Goal: Task Accomplishment & Management: Complete application form

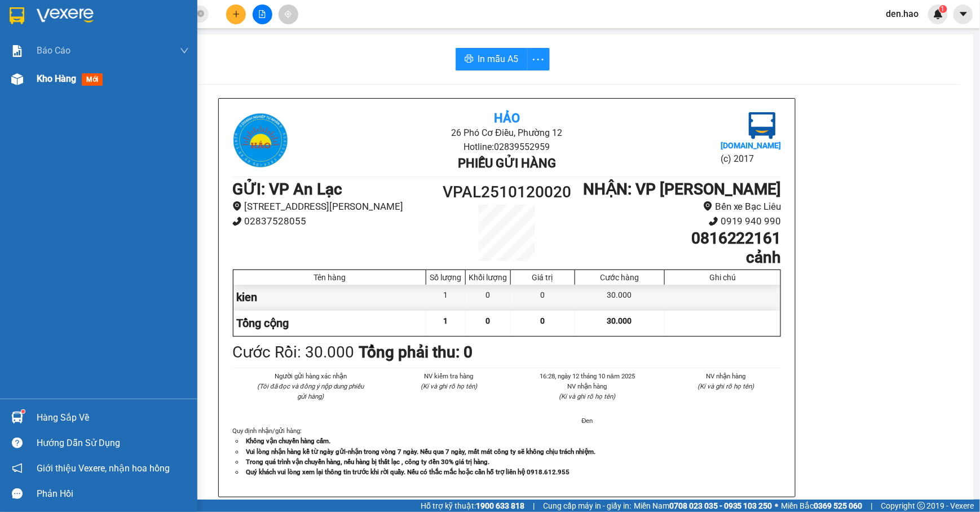
click at [14, 80] on img at bounding box center [17, 79] width 12 height 12
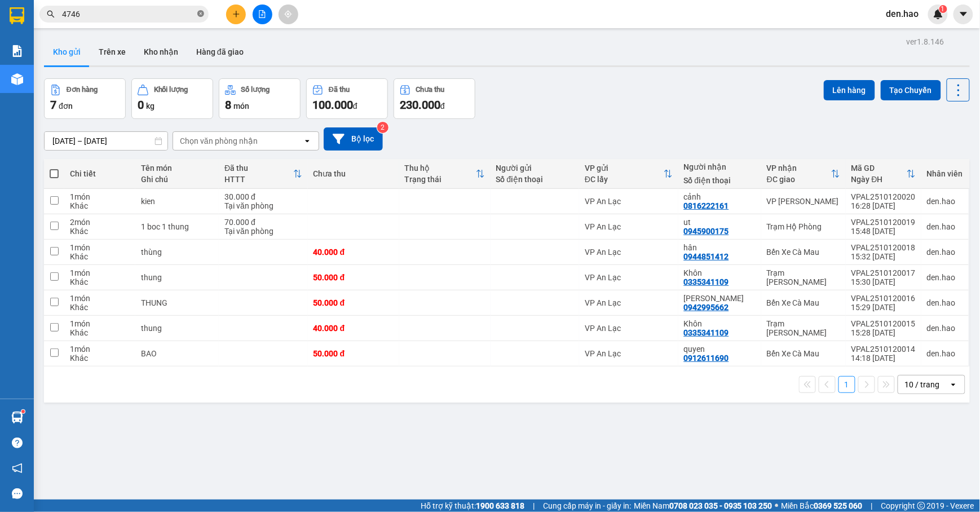
click at [198, 12] on icon "close-circle" at bounding box center [200, 13] width 7 height 7
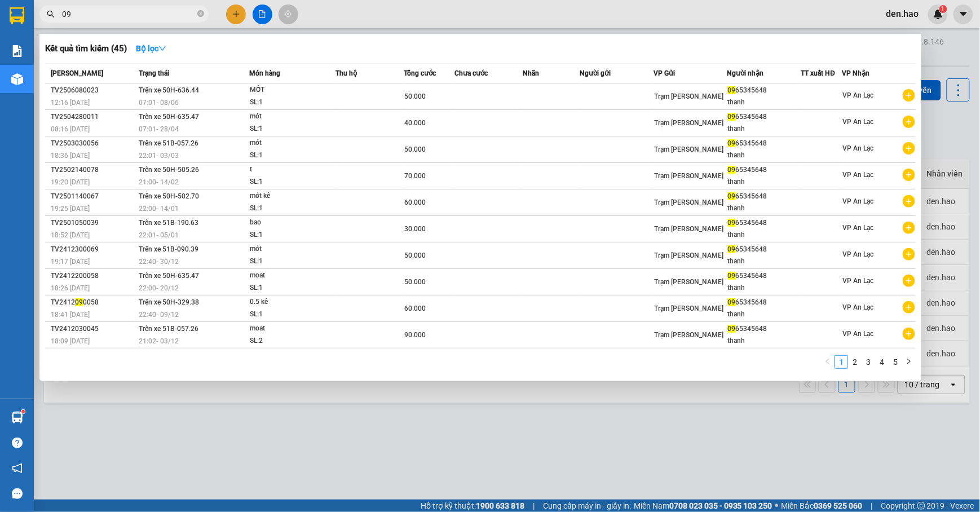
type input "0"
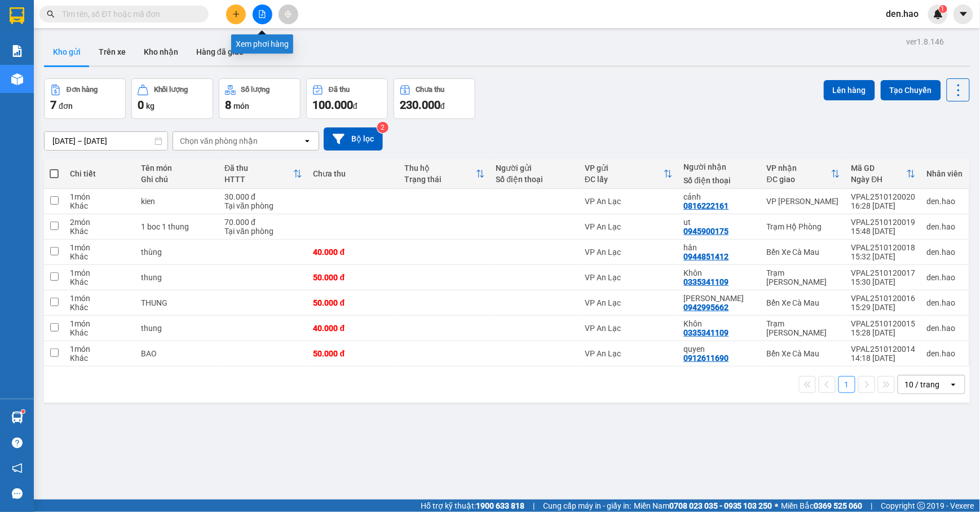
click at [258, 14] on icon "file-add" at bounding box center [262, 14] width 8 height 8
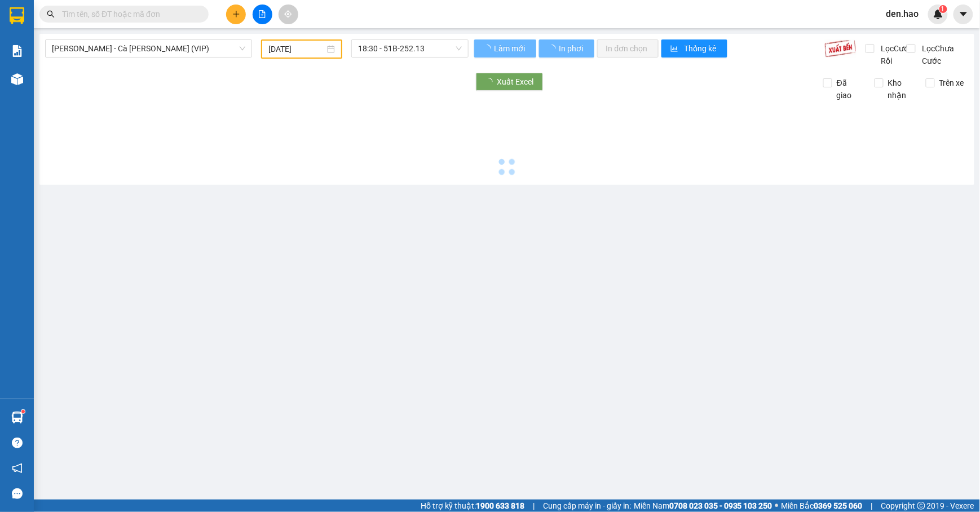
type input "[DATE]"
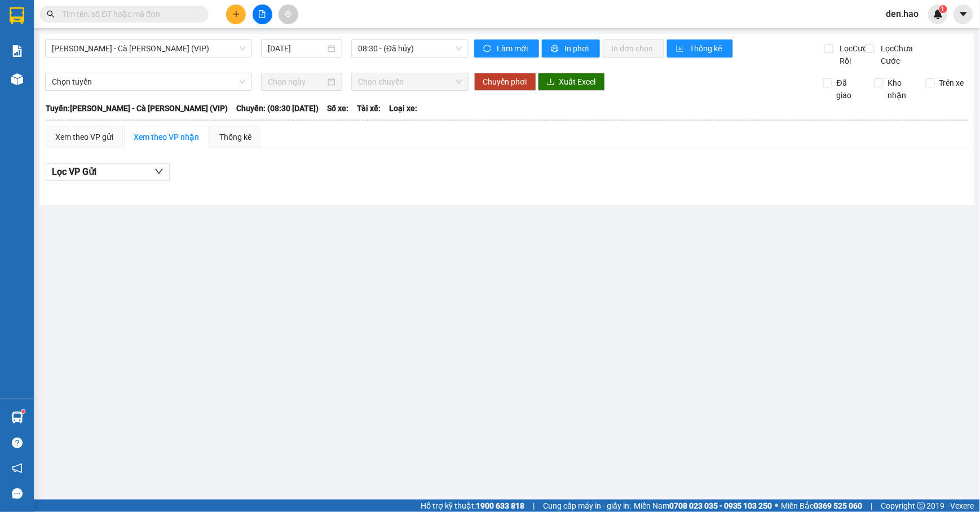
drag, startPoint x: 145, startPoint y: 36, endPoint x: 145, endPoint y: 46, distance: 10.2
click at [145, 36] on div "[PERSON_NAME] - Cà [PERSON_NAME] (VIP) [DATE] 08:30 - (Đã [PERSON_NAME]) [PERSO…" at bounding box center [506, 119] width 934 height 171
click at [150, 50] on span "[PERSON_NAME] - Cà [PERSON_NAME] (VIP)" at bounding box center [148, 48] width 193 height 17
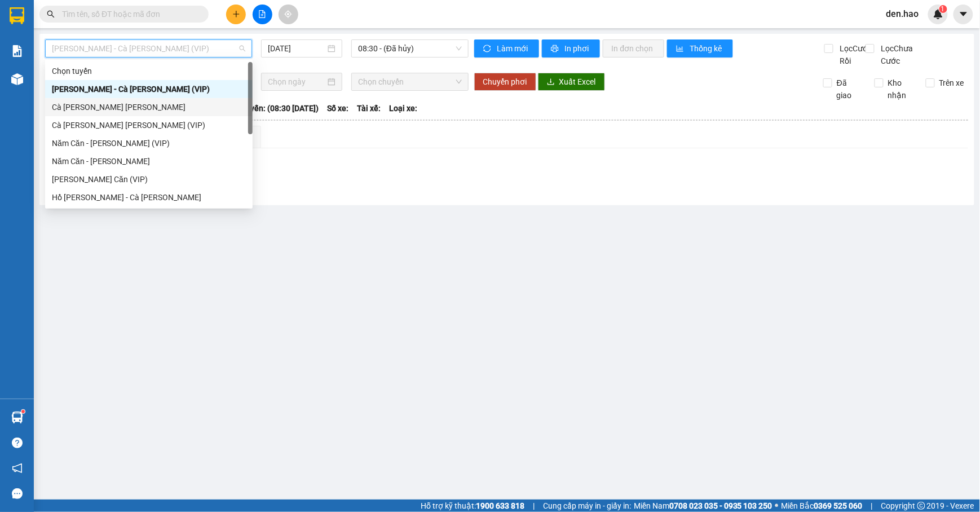
click at [98, 104] on div "Cà [PERSON_NAME] [PERSON_NAME]" at bounding box center [149, 107] width 194 height 12
type input "[DATE]"
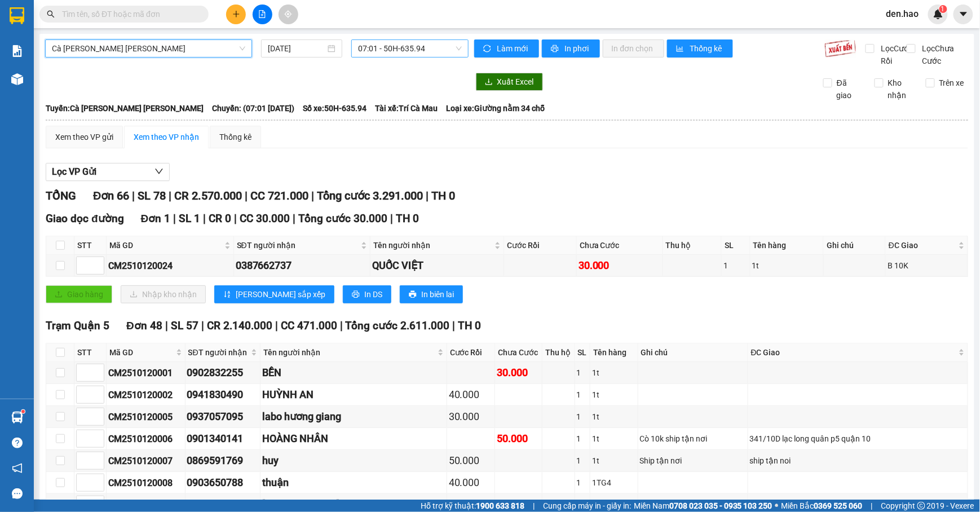
click at [422, 50] on span "07:01 - 50H-635.94" at bounding box center [410, 48] width 104 height 17
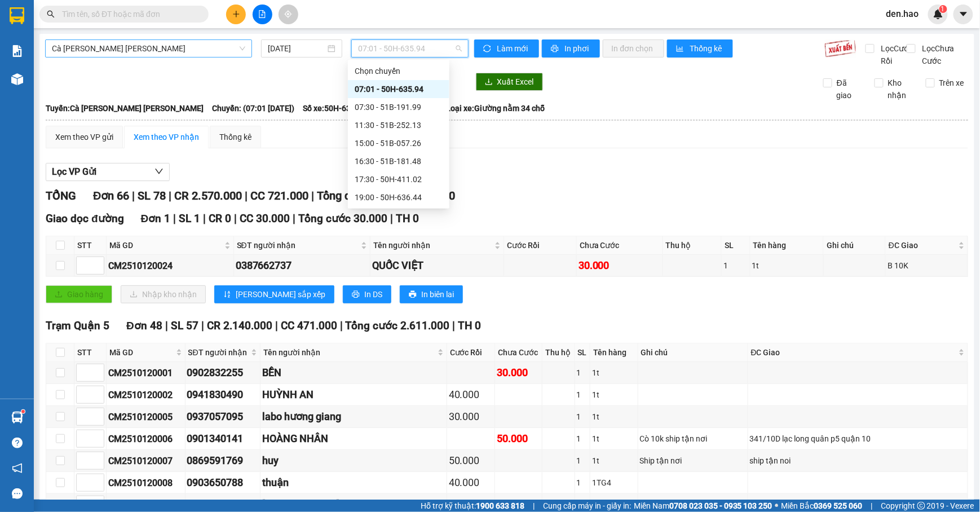
click at [193, 50] on span "Cà [PERSON_NAME] [PERSON_NAME]" at bounding box center [148, 48] width 193 height 17
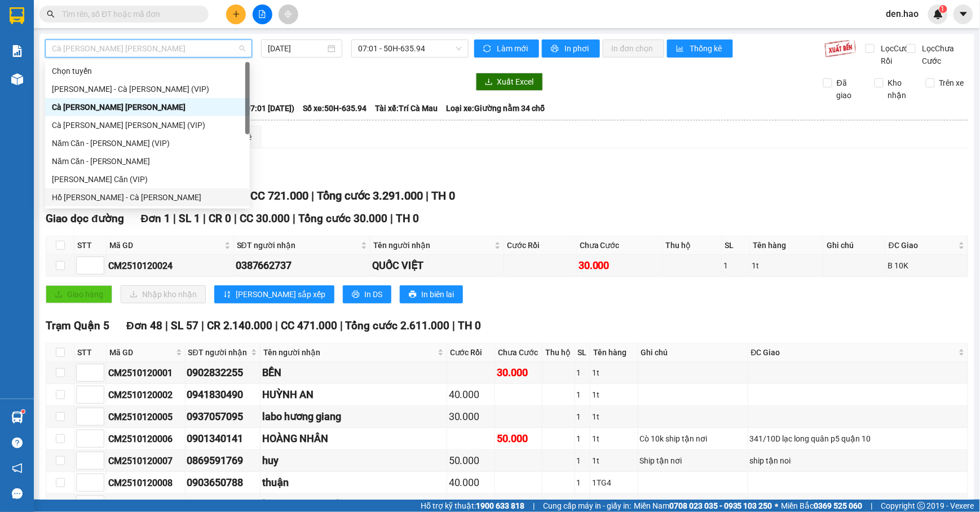
click at [122, 199] on div "Hồ [PERSON_NAME] - Cà [PERSON_NAME]" at bounding box center [147, 197] width 191 height 12
type input "[DATE]"
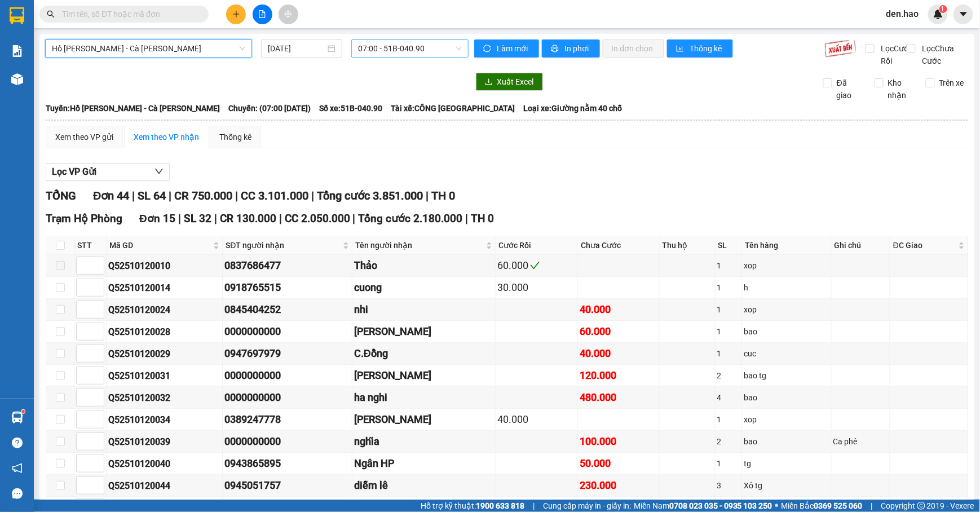
click at [400, 48] on span "07:00 - 51B-040.90" at bounding box center [410, 48] width 104 height 17
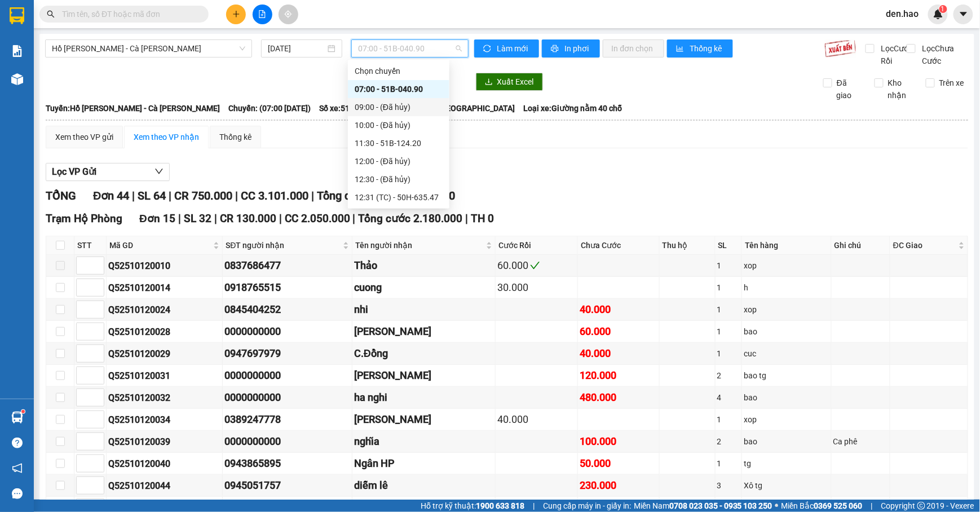
click at [167, 57] on div "[PERSON_NAME] - Cà [PERSON_NAME] [DATE] 07:00 - 51B-040.90" at bounding box center [256, 53] width 423 height 28
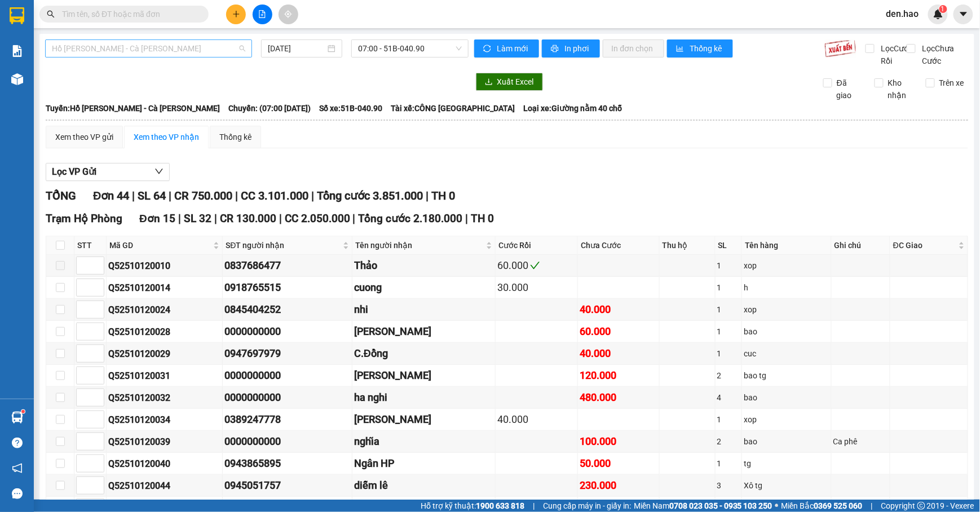
click at [163, 52] on span "Hồ [PERSON_NAME] - Cà [PERSON_NAME]" at bounding box center [148, 48] width 193 height 17
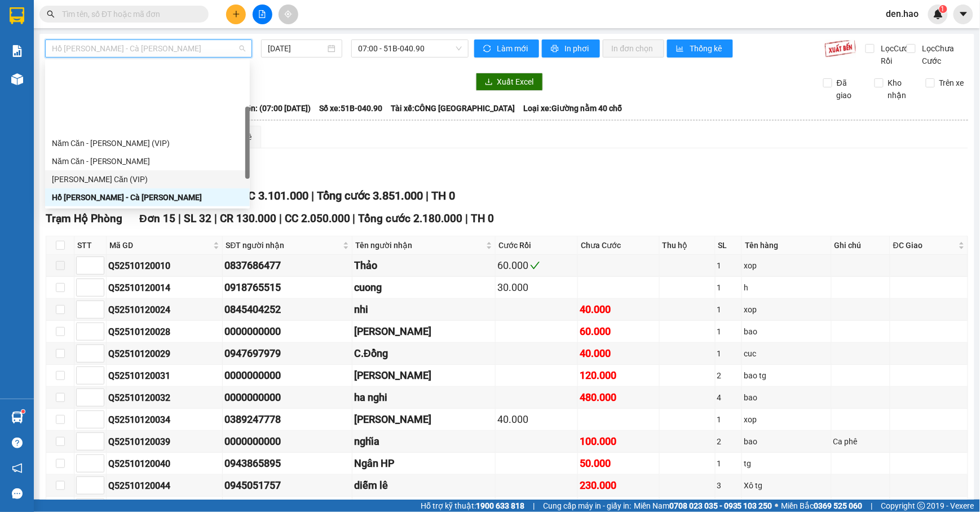
scroll to position [75, 0]
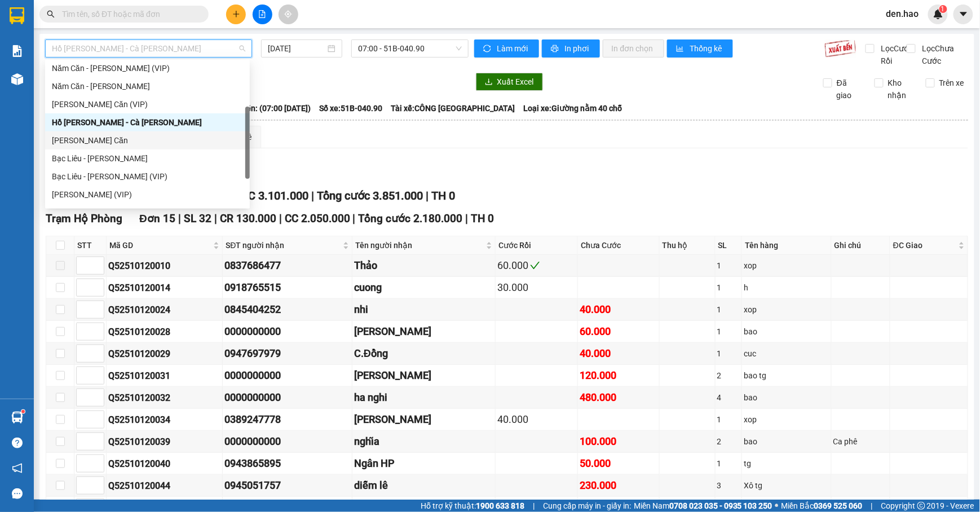
click at [119, 135] on div "[PERSON_NAME] Căn" at bounding box center [147, 140] width 191 height 12
type input "[DATE]"
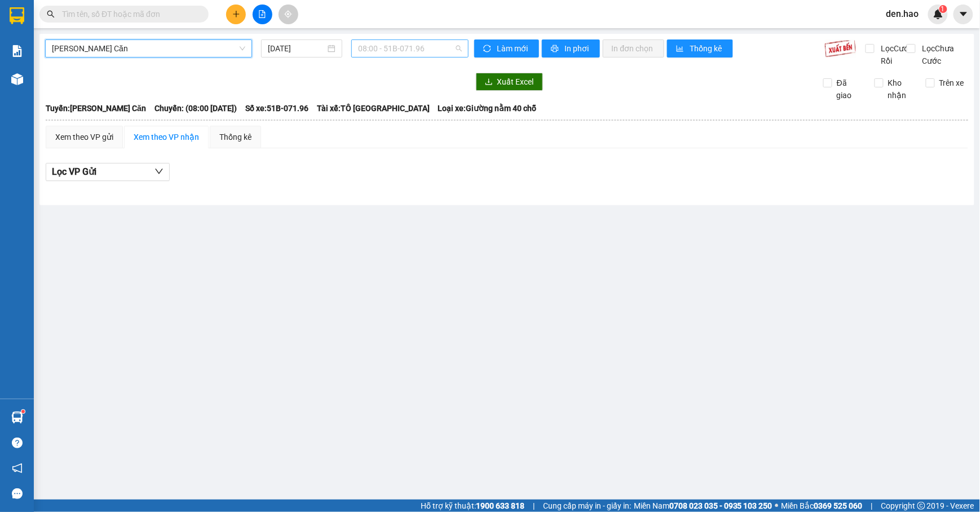
click at [402, 48] on span "08:00 - 51B-071.96" at bounding box center [410, 48] width 104 height 17
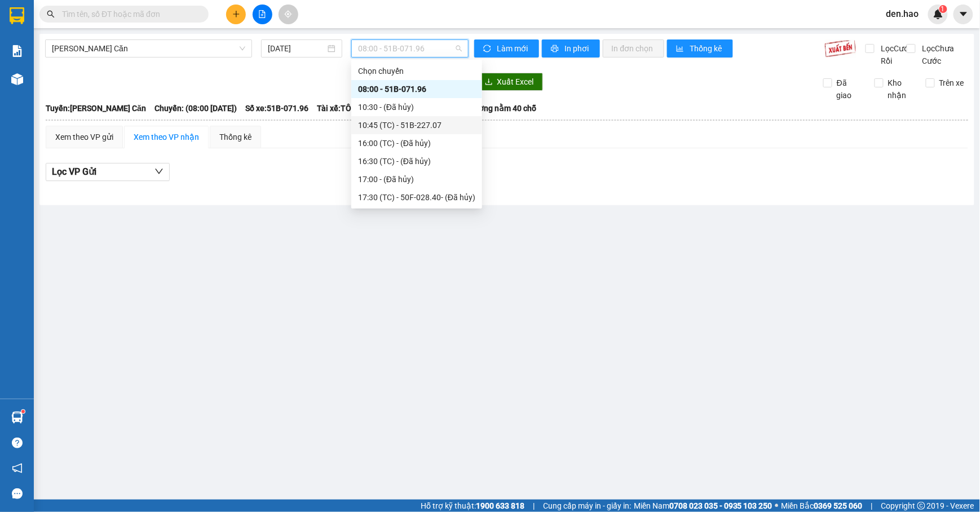
click at [414, 125] on div "10:45 (TC) - 51B-227.07" at bounding box center [416, 125] width 117 height 12
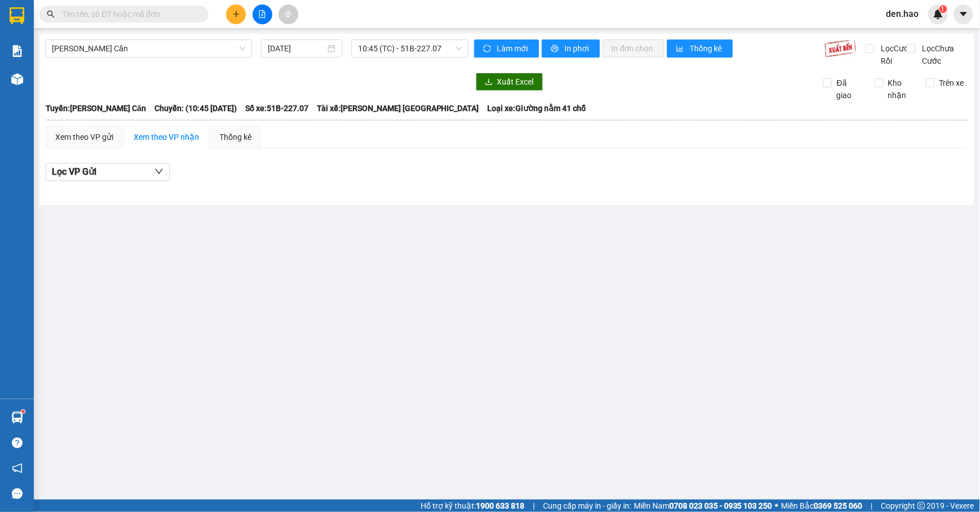
click at [134, 16] on input "text" at bounding box center [128, 14] width 133 height 12
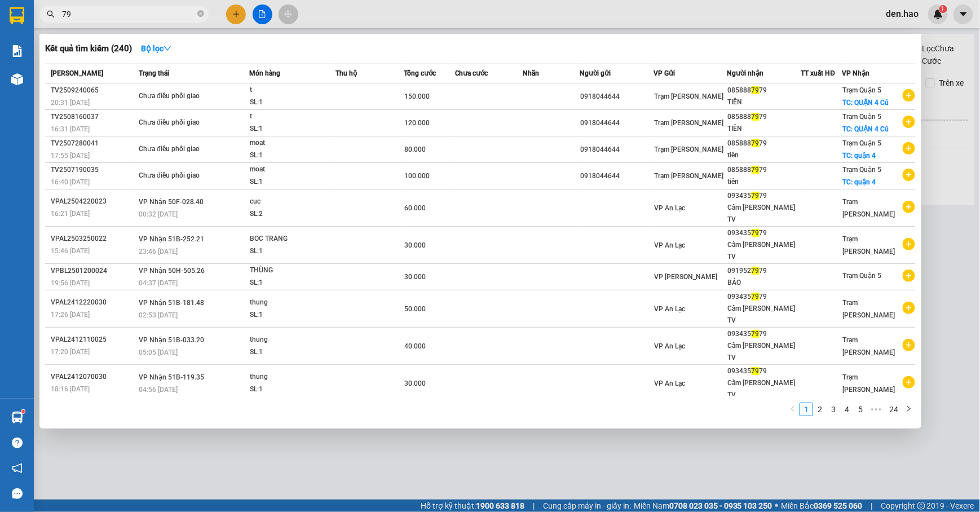
type input "7"
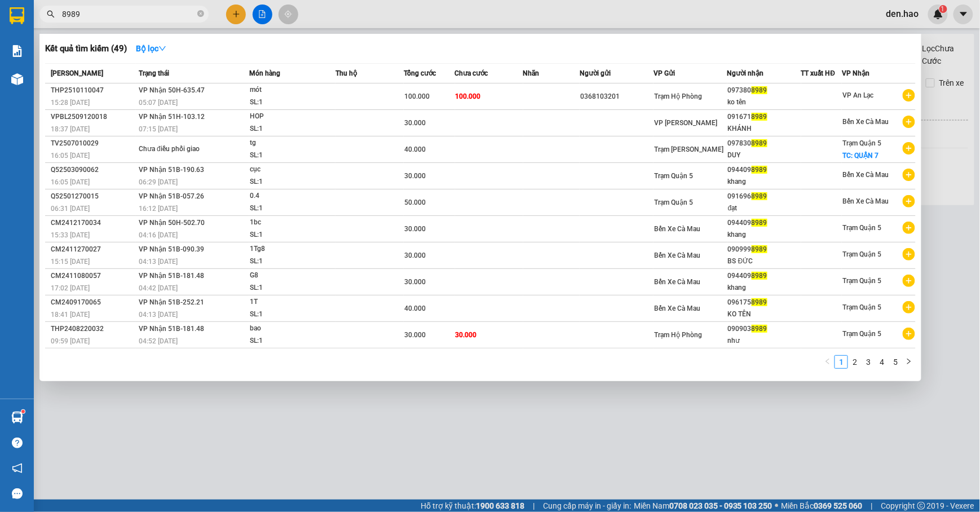
type input "8989"
click at [447, 10] on div at bounding box center [490, 256] width 980 height 512
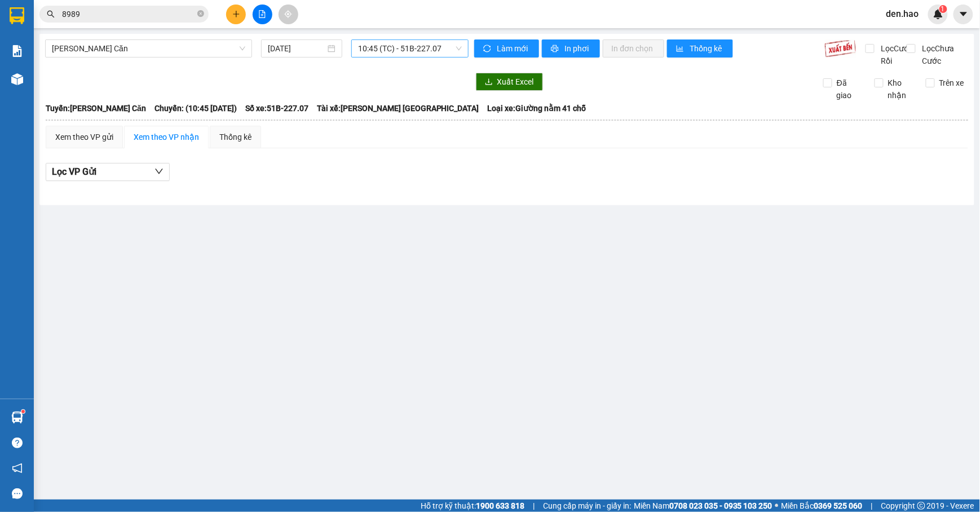
click at [397, 56] on span "10:45 (TC) - 51B-227.07" at bounding box center [410, 48] width 104 height 17
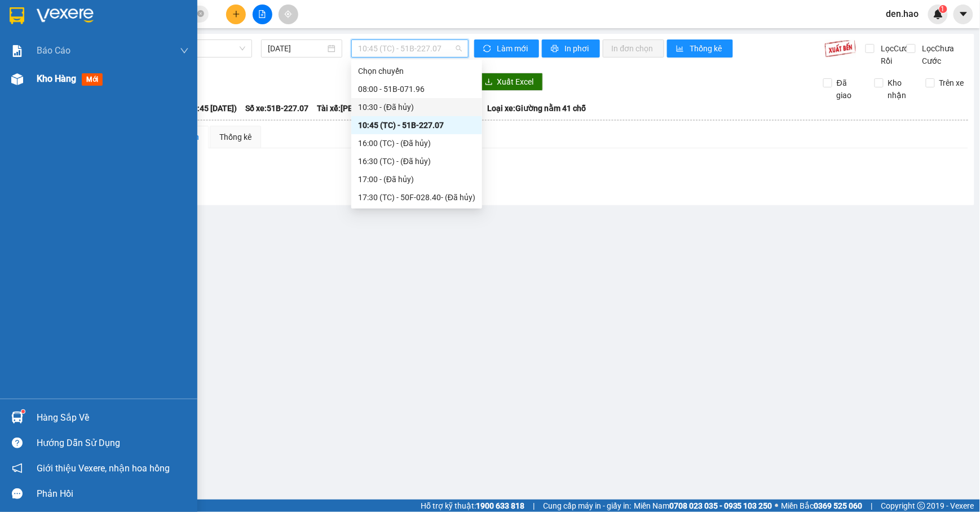
click at [23, 76] on div at bounding box center [17, 79] width 20 height 20
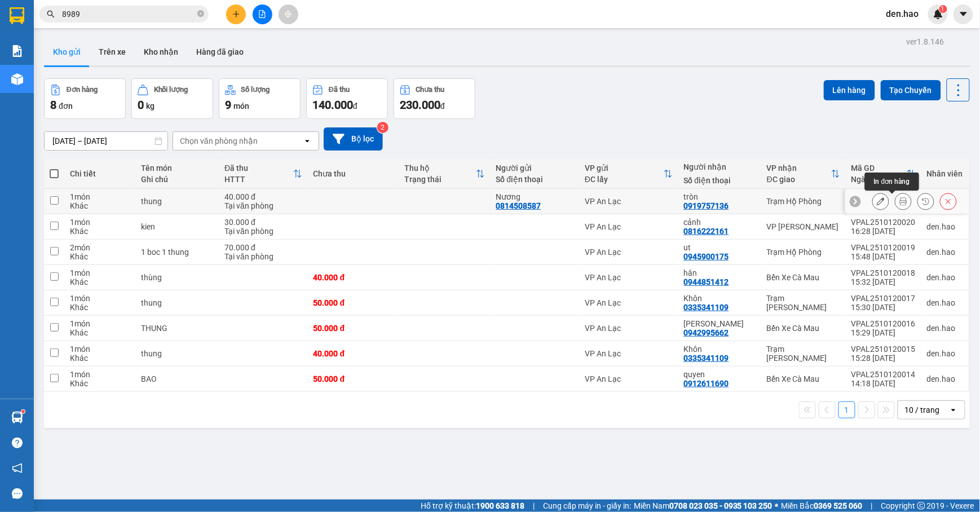
click at [899, 203] on icon at bounding box center [903, 201] width 8 height 8
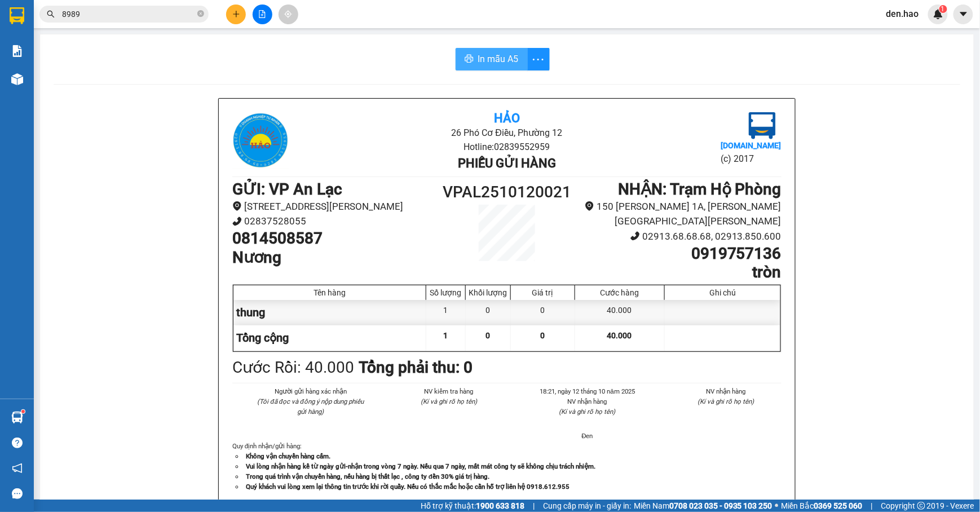
click at [478, 64] on span "In mẫu A5" at bounding box center [498, 59] width 41 height 14
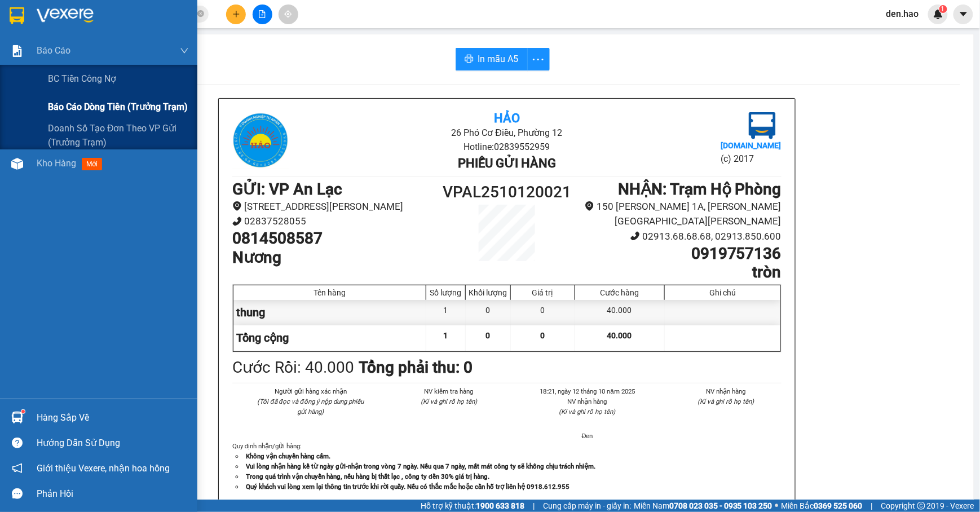
click at [74, 109] on span "Báo cáo dòng tiền (trưởng trạm)" at bounding box center [118, 107] width 140 height 14
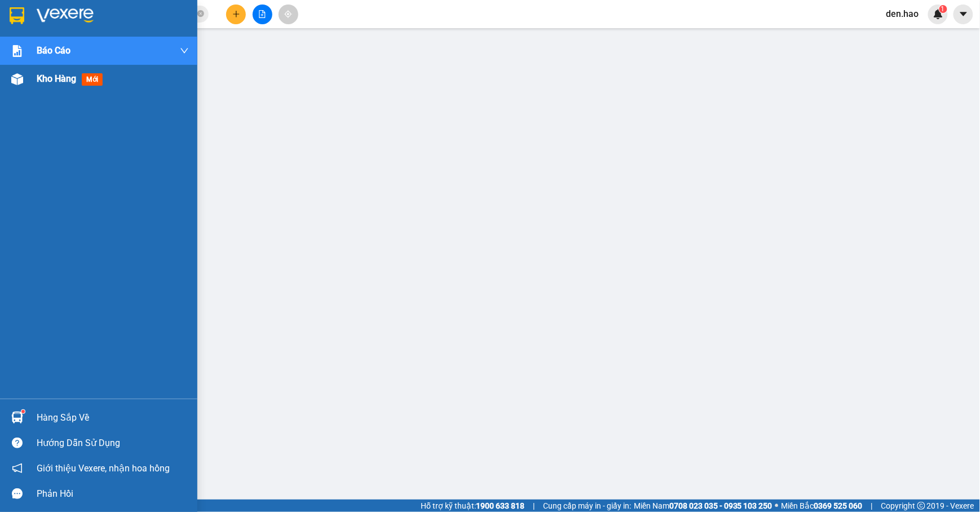
click at [19, 75] on img at bounding box center [17, 79] width 12 height 12
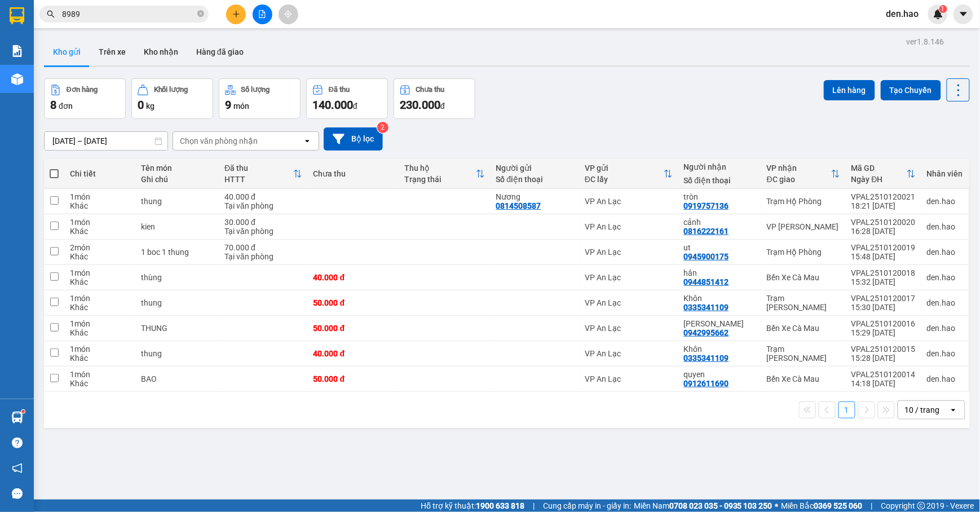
click at [264, 24] on div "Kết quả [PERSON_NAME] ( 49 ) Bộ lọc Mã ĐH Trạng thái Món hàng Thu hộ Tổng [PERS…" at bounding box center [490, 14] width 980 height 28
click at [268, 16] on button at bounding box center [262, 15] width 20 height 20
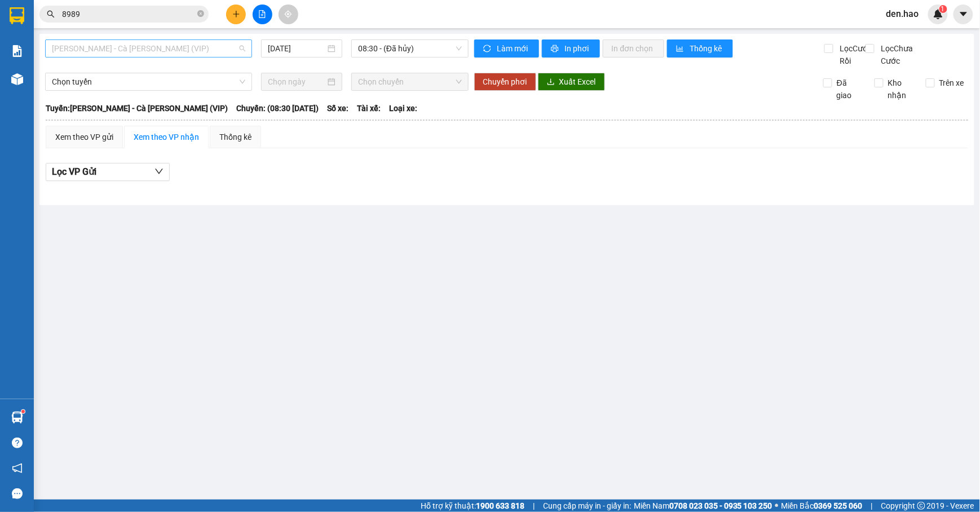
click at [166, 51] on span "[PERSON_NAME] - Cà [PERSON_NAME] (VIP)" at bounding box center [148, 48] width 193 height 17
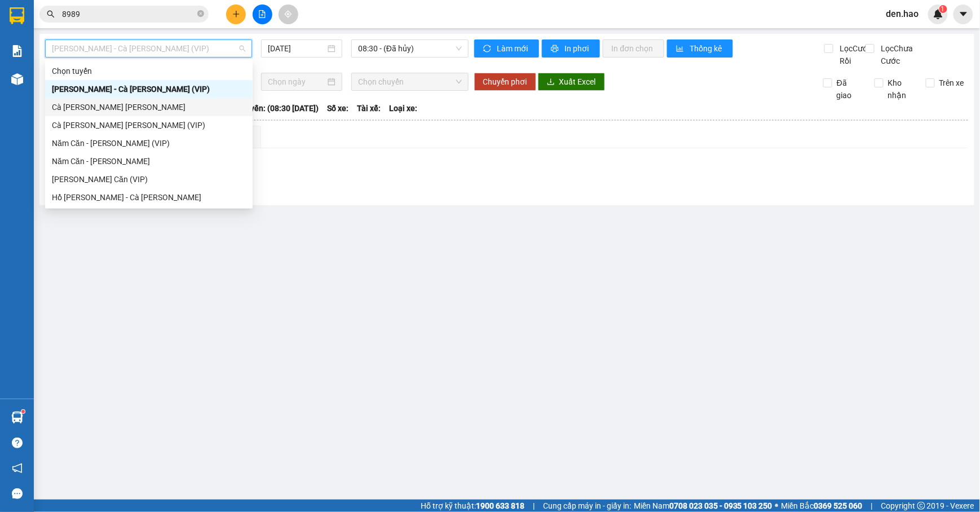
click at [122, 107] on div "Cà [PERSON_NAME] [PERSON_NAME]" at bounding box center [149, 107] width 194 height 12
type input "[DATE]"
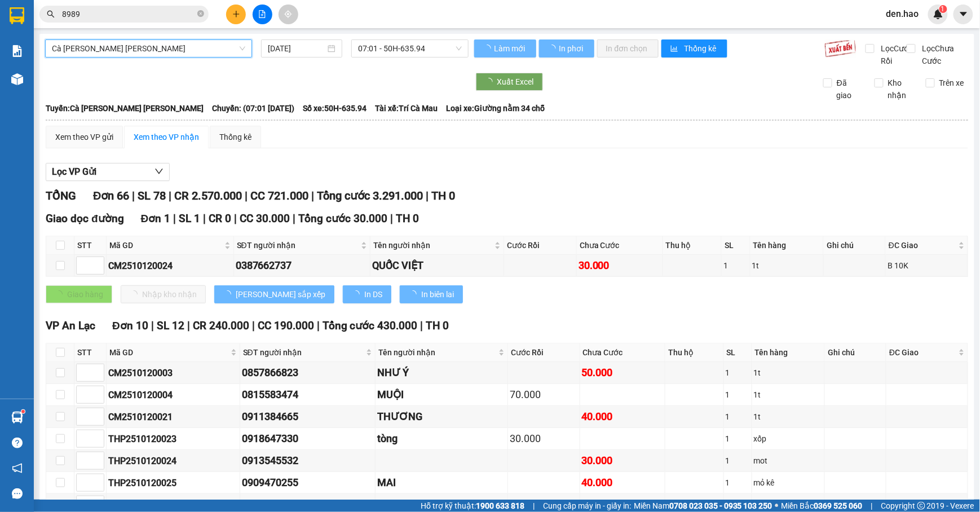
click at [206, 41] on span "Cà [PERSON_NAME] [PERSON_NAME]" at bounding box center [148, 48] width 193 height 17
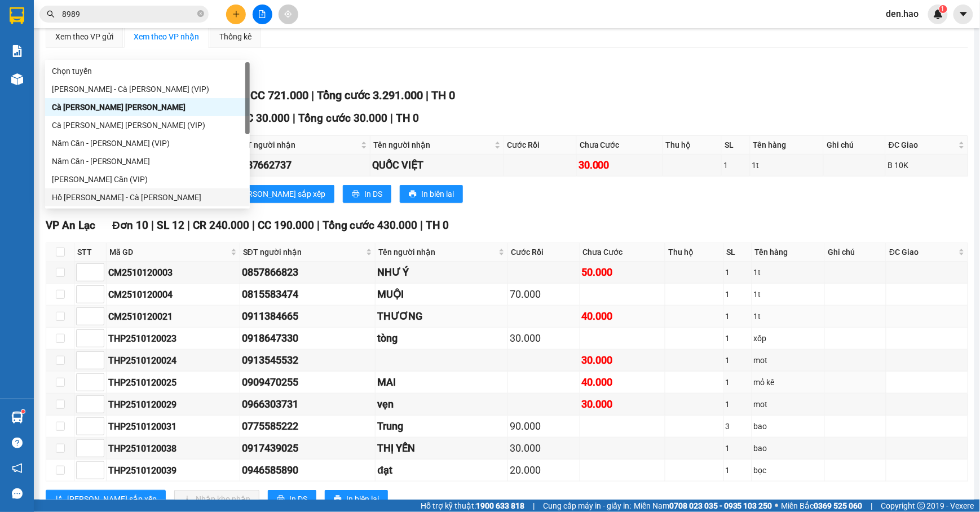
scroll to position [150, 0]
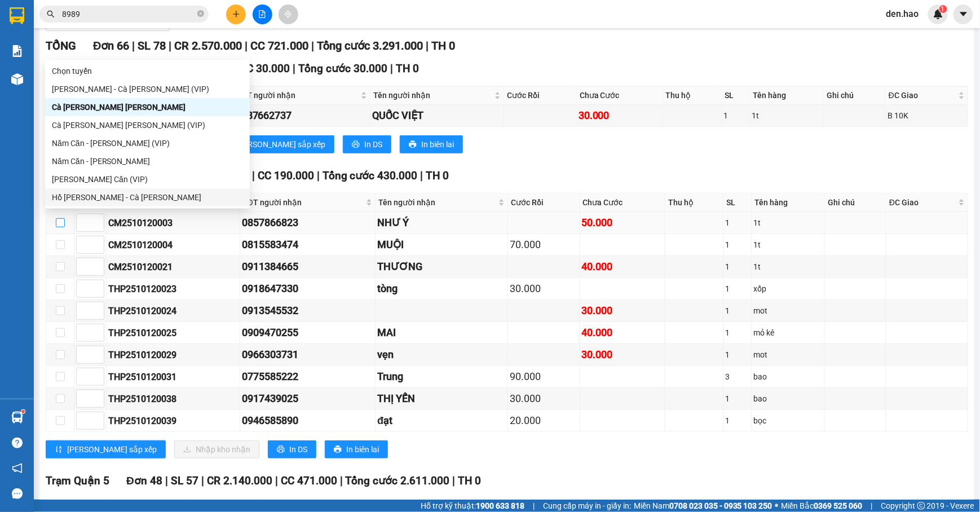
click at [60, 227] on input "checkbox" at bounding box center [60, 222] width 9 height 9
checkbox input "true"
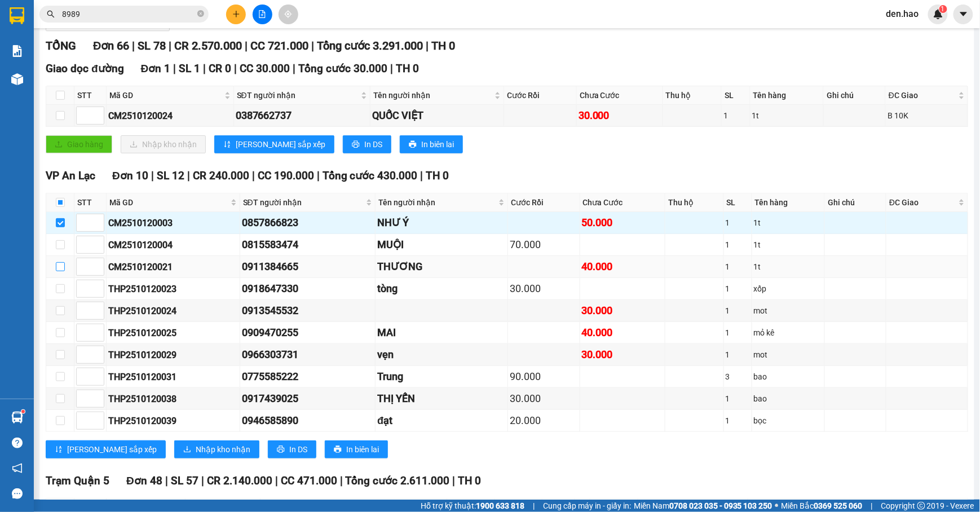
click at [59, 271] on input "checkbox" at bounding box center [60, 266] width 9 height 9
checkbox input "true"
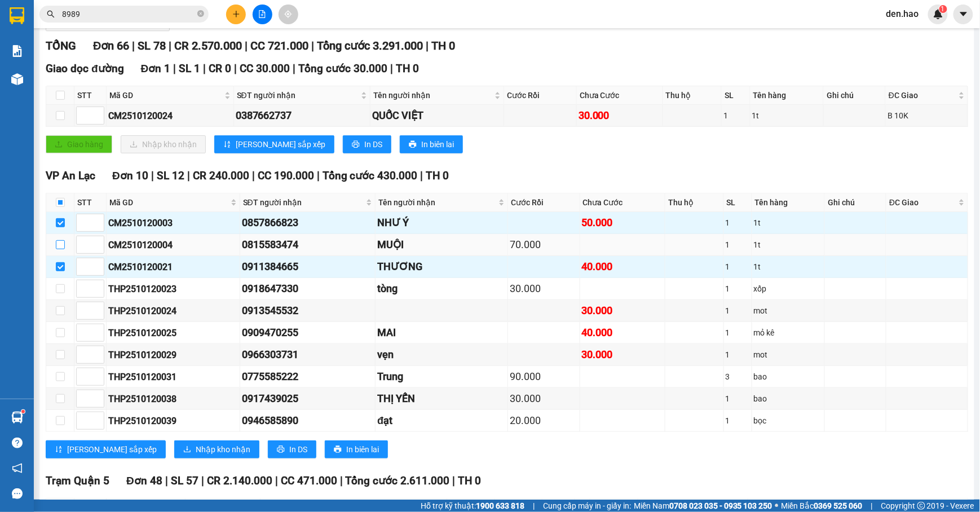
click at [57, 249] on input "checkbox" at bounding box center [60, 244] width 9 height 9
checkbox input "true"
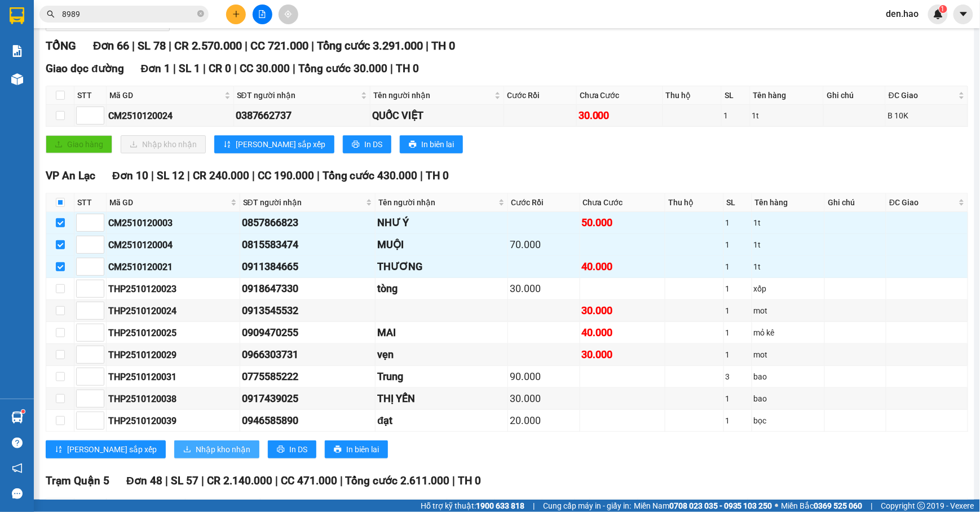
click at [196, 455] on span "Nhập kho nhận" at bounding box center [223, 449] width 55 height 12
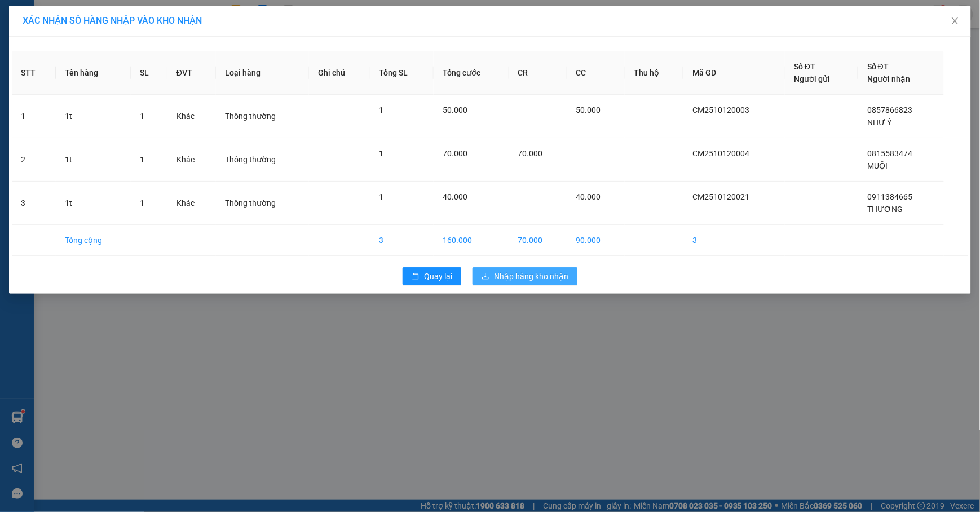
click at [564, 272] on span "Nhập hàng kho nhận" at bounding box center [531, 276] width 74 height 12
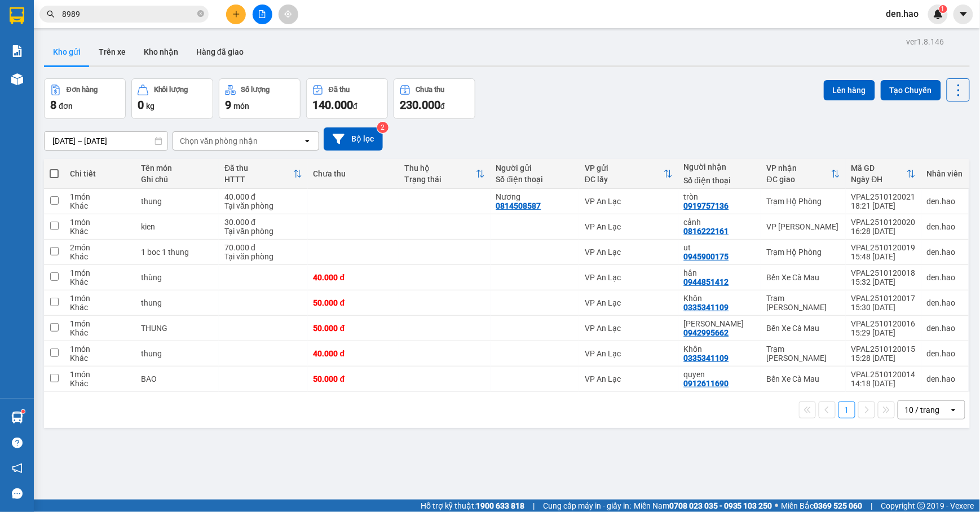
click at [317, 70] on div "ver 1.8.146 Kho gửi Trên xe [PERSON_NAME] Hàng đã [PERSON_NAME] hàng 8 đơn [PER…" at bounding box center [506, 290] width 934 height 512
click at [263, 12] on icon "file-add" at bounding box center [262, 14] width 8 height 8
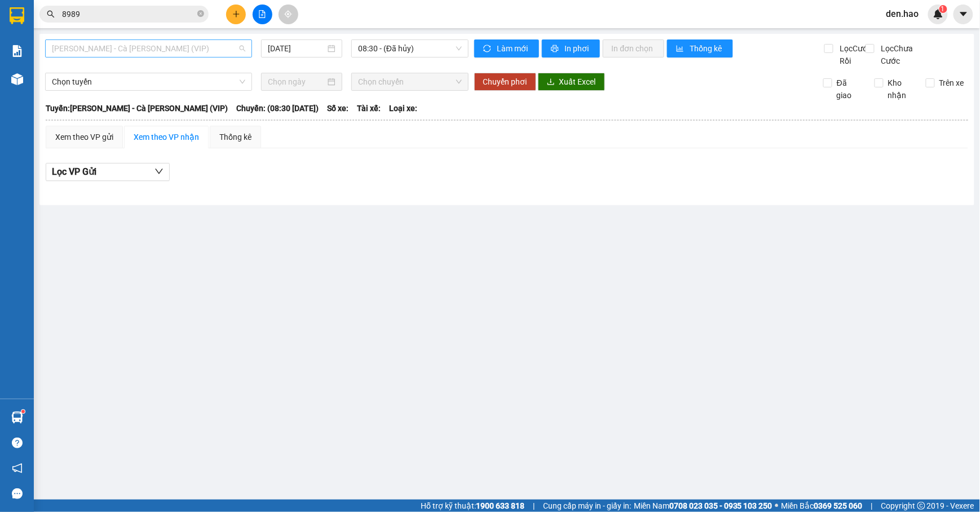
drag, startPoint x: 172, startPoint y: 43, endPoint x: 172, endPoint y: 54, distance: 10.7
click at [174, 43] on span "[PERSON_NAME] - Cà [PERSON_NAME] (VIP)" at bounding box center [148, 48] width 193 height 17
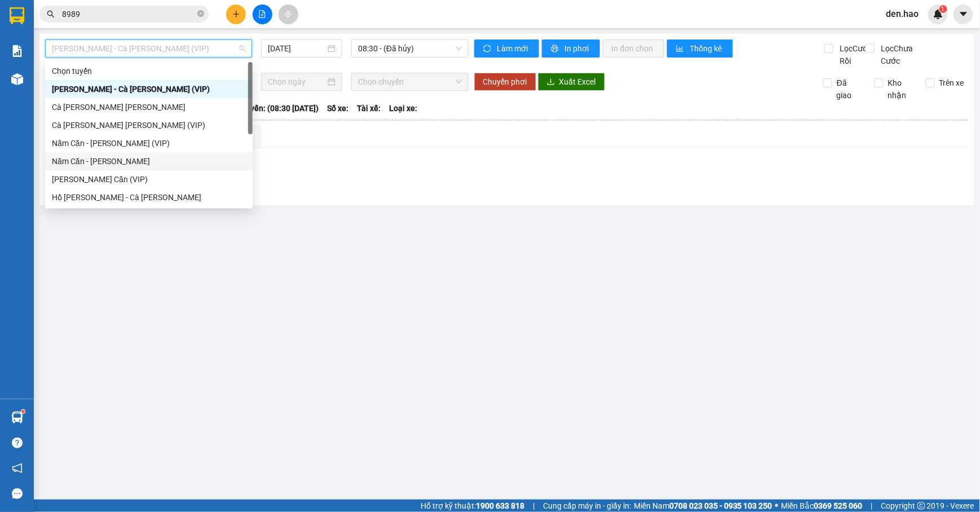
click at [104, 159] on div "Năm Căn - [PERSON_NAME]" at bounding box center [149, 161] width 194 height 12
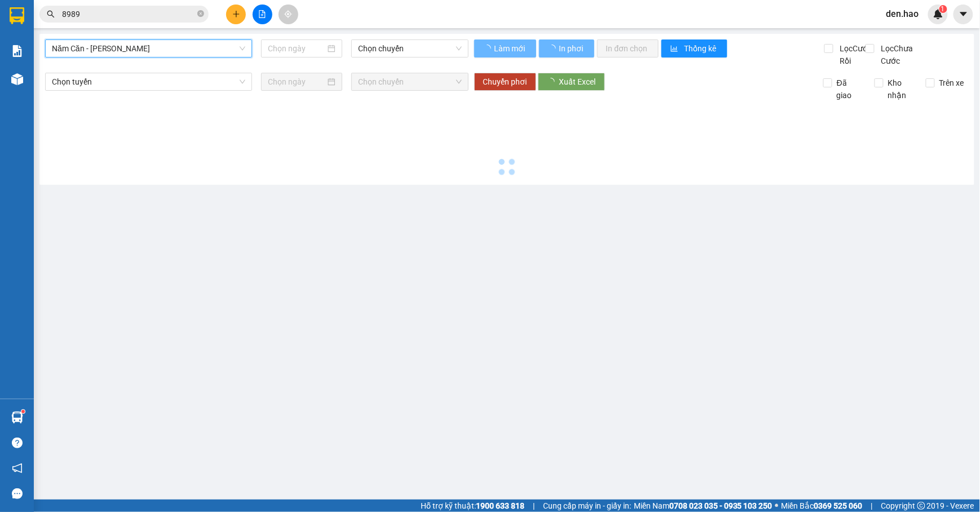
type input "[DATE]"
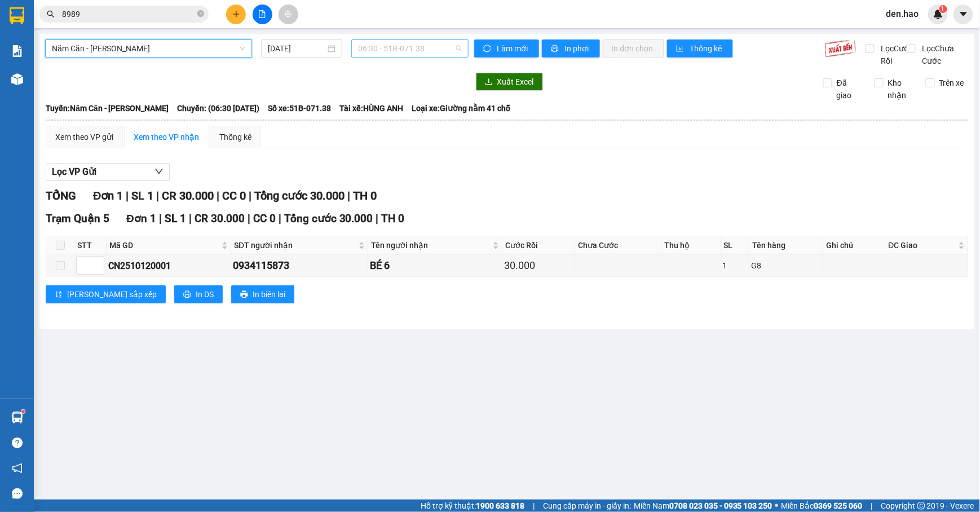
click at [375, 46] on span "06:30 - 51B-071.38" at bounding box center [410, 48] width 104 height 17
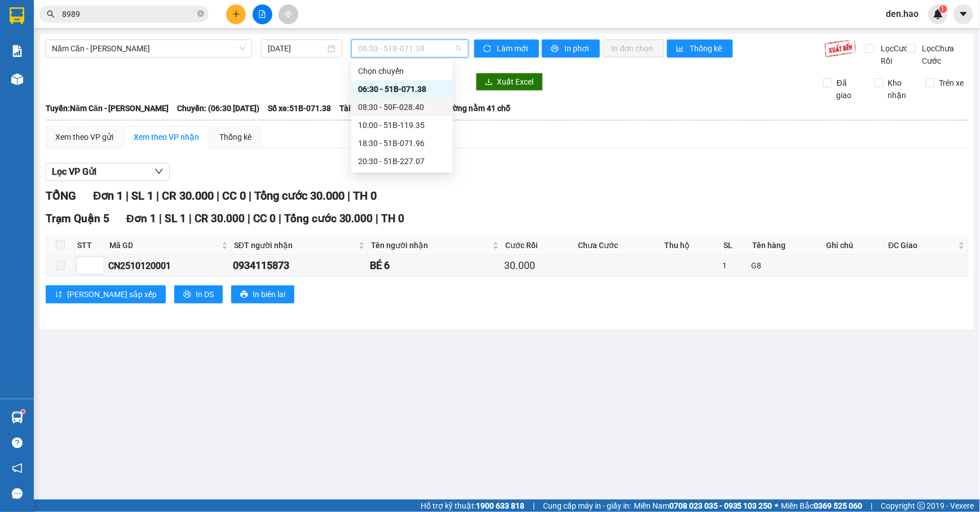
click at [396, 107] on div "08:30 - 50F-028.40" at bounding box center [402, 107] width 88 height 12
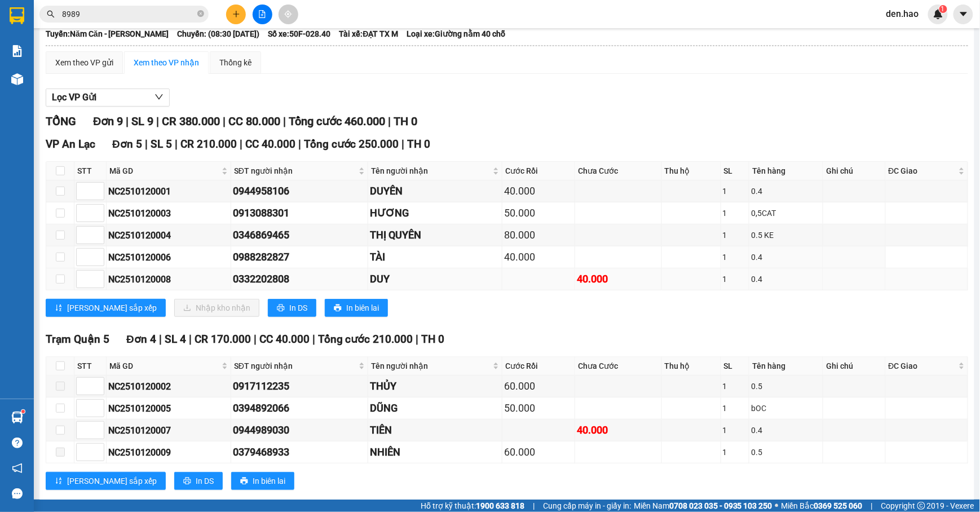
scroll to position [75, 0]
click at [61, 283] on input "checkbox" at bounding box center [60, 278] width 9 height 9
checkbox input "true"
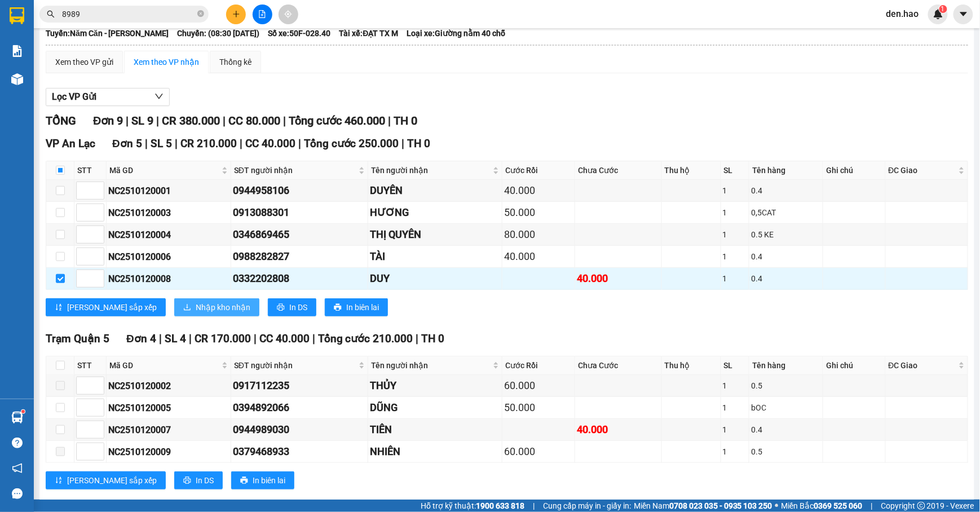
click at [183, 314] on button "Nhập kho nhận" at bounding box center [216, 307] width 85 height 18
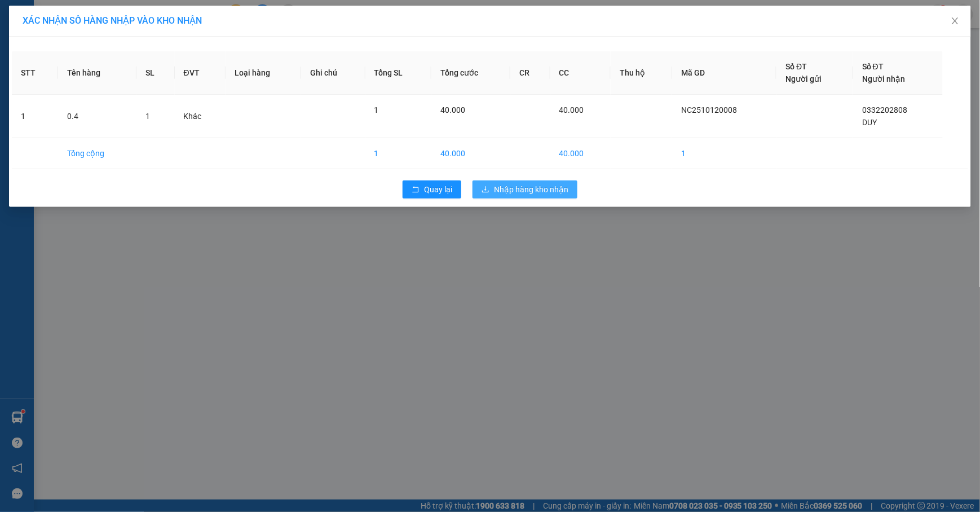
click at [546, 188] on span "Nhập hàng kho nhận" at bounding box center [531, 189] width 74 height 12
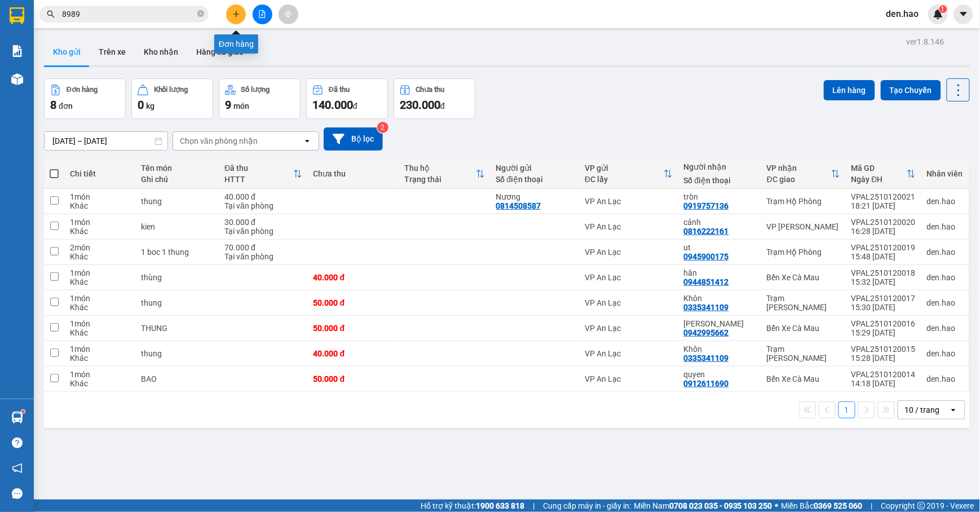
click at [233, 21] on button at bounding box center [236, 15] width 20 height 20
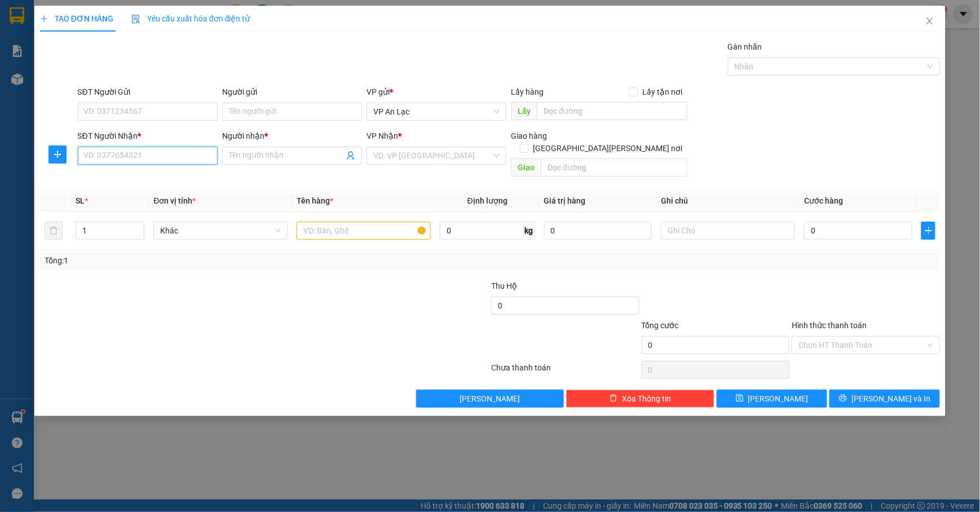
click at [176, 152] on input "SĐT Người Nhận *" at bounding box center [148, 156] width 140 height 18
click at [124, 177] on div "0913367793 - GHI TV" at bounding box center [148, 179] width 126 height 12
type input "0913367793"
type input "GHI TV"
type input "80.000"
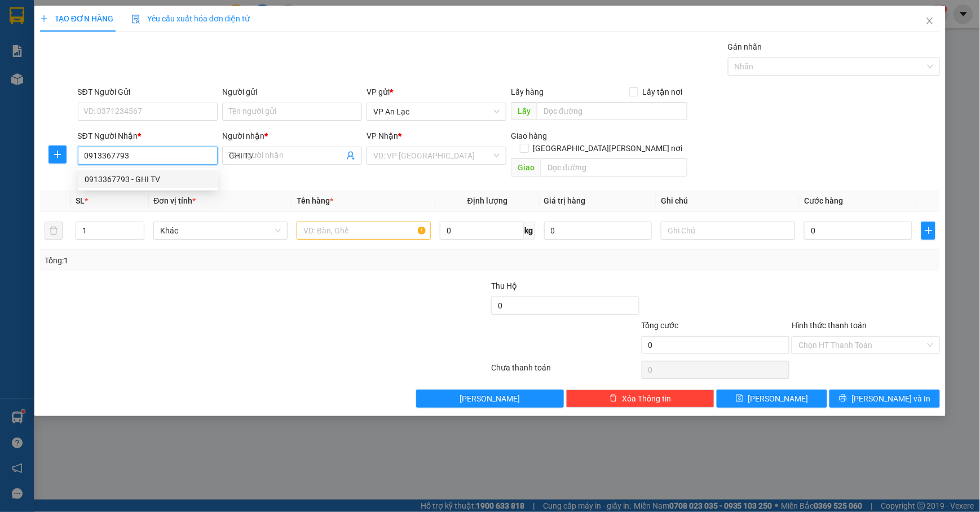
type input "80.000"
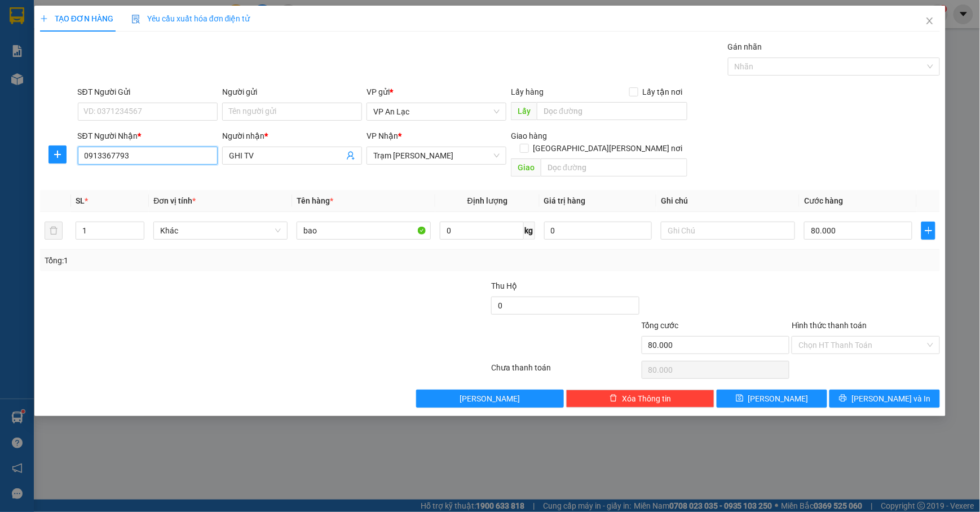
type input "0913367793"
click at [862, 398] on div "TẠO ĐƠN HÀNG Yêu cầu xuất [PERSON_NAME] điện tử Transit Pickup Surcharge Ids Tr…" at bounding box center [489, 211] width 911 height 410
click at [859, 389] on button "[PERSON_NAME] và In" at bounding box center [884, 398] width 110 height 18
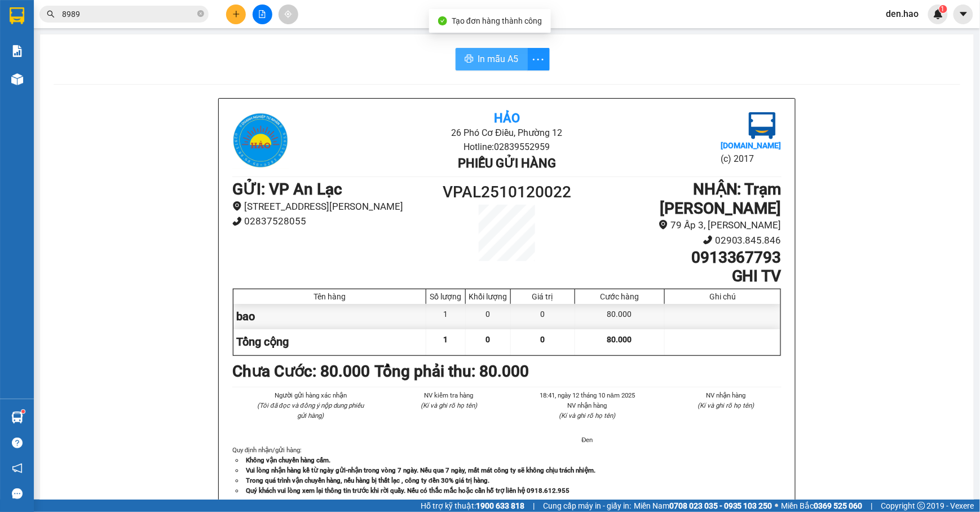
click at [497, 63] on span "In mẫu A5" at bounding box center [498, 59] width 41 height 14
click at [228, 10] on button at bounding box center [236, 15] width 20 height 20
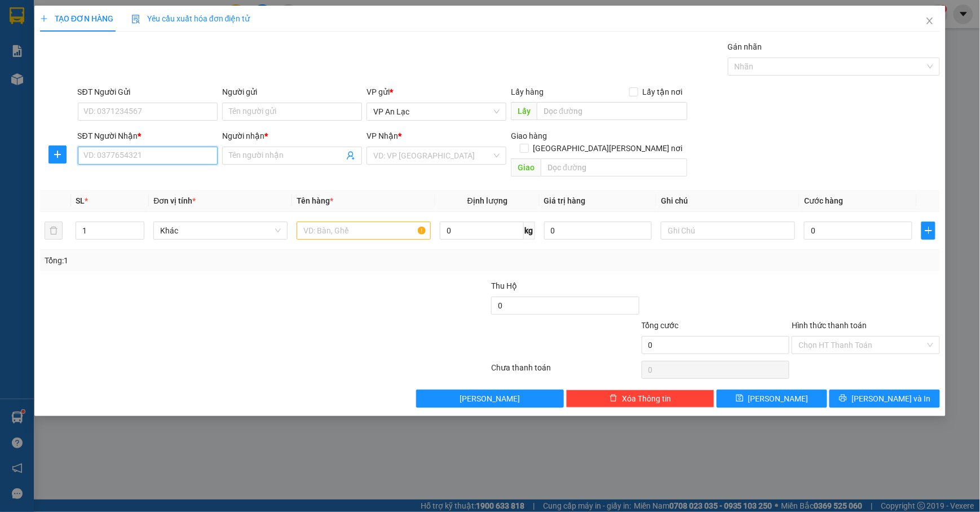
click at [120, 158] on input "SĐT Người Nhận *" at bounding box center [148, 156] width 140 height 18
click at [109, 179] on div "0949827539 - [PERSON_NAME]" at bounding box center [148, 179] width 126 height 12
type input "0949827539"
type input "nhut"
type input "40.000"
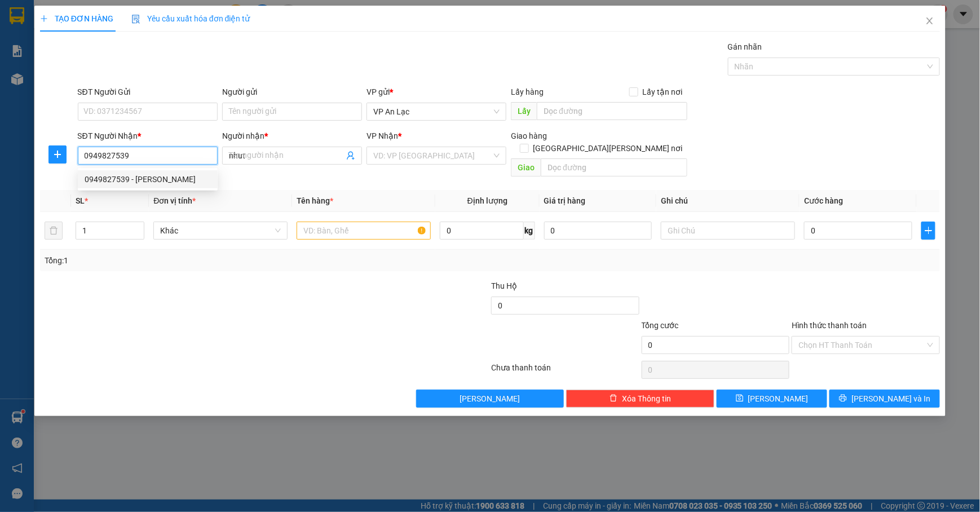
type input "40.000"
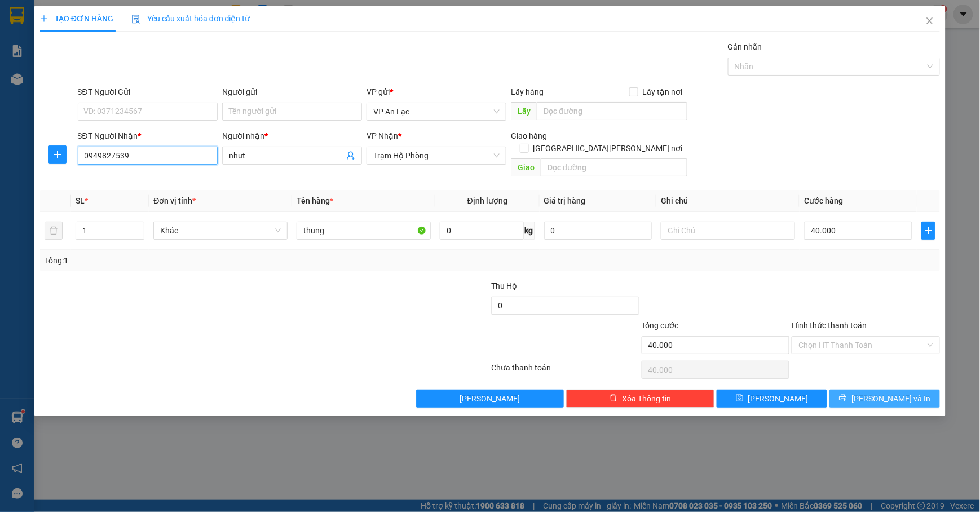
type input "0949827539"
click at [851, 392] on button "[PERSON_NAME] và In" at bounding box center [884, 398] width 110 height 18
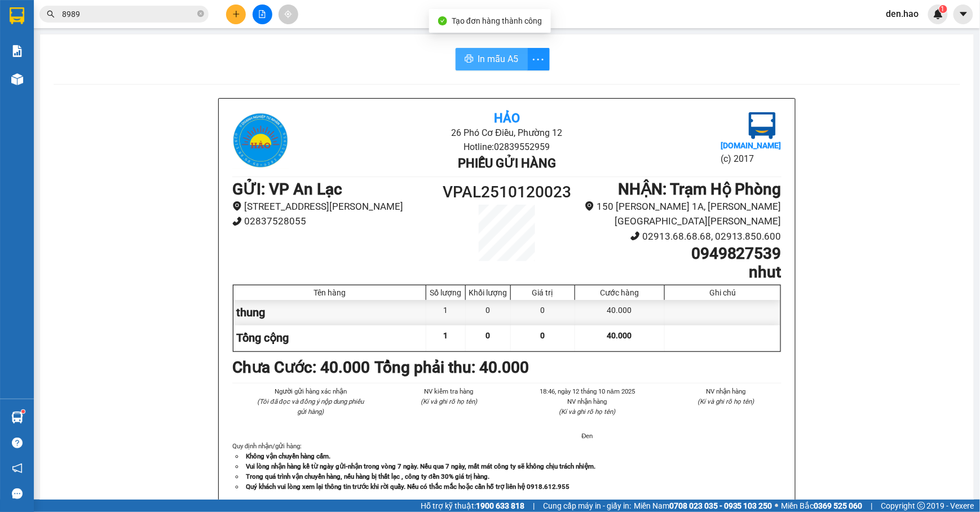
click at [470, 60] on button "In mẫu A5" at bounding box center [491, 59] width 72 height 23
